Goal: Navigation & Orientation: Find specific page/section

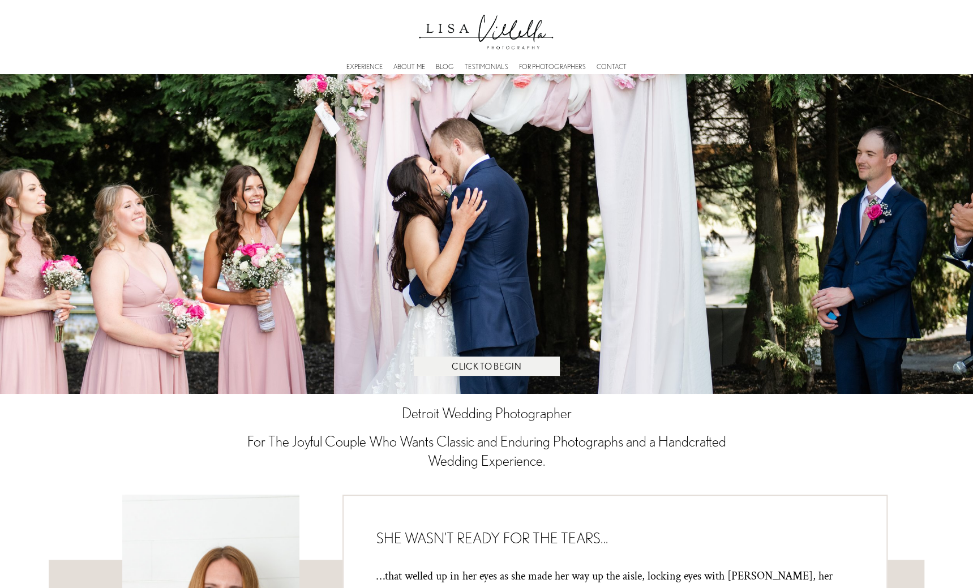
click at [414, 65] on link "ABOUT ME" at bounding box center [409, 66] width 32 height 3
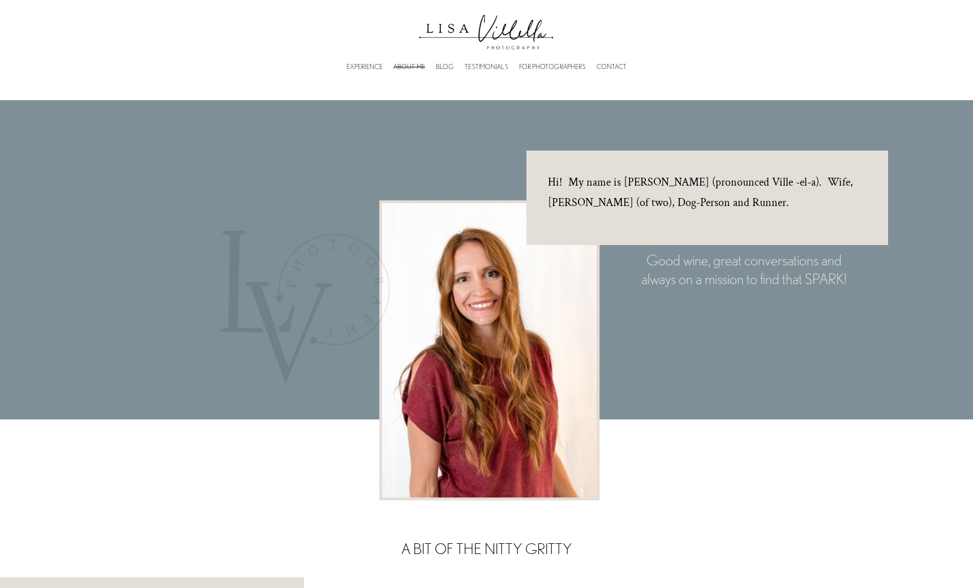
click at [364, 66] on link "EXPERIENCE" at bounding box center [364, 66] width 36 height 3
